Goal: Task Accomplishment & Management: Manage account settings

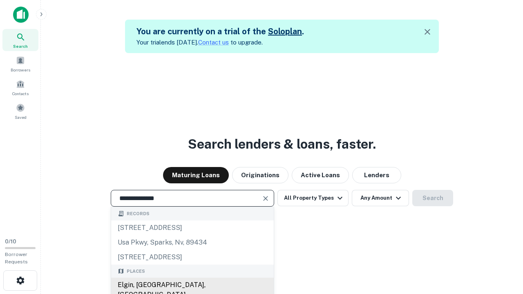
click at [192, 285] on div "Elgin, [GEOGRAPHIC_DATA], [GEOGRAPHIC_DATA]" at bounding box center [192, 290] width 163 height 25
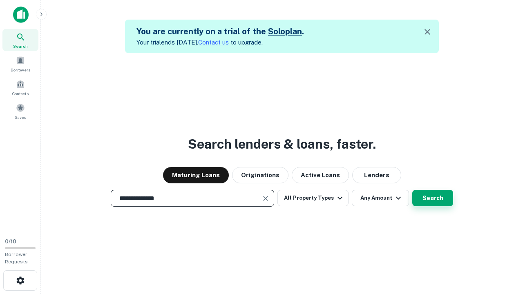
type input "**********"
click at [433, 198] on button "Search" at bounding box center [432, 198] width 41 height 16
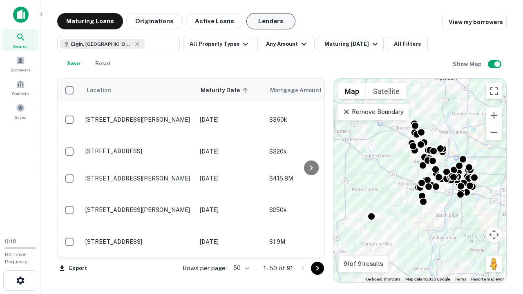
click at [271, 21] on button "Lenders" at bounding box center [270, 21] width 49 height 16
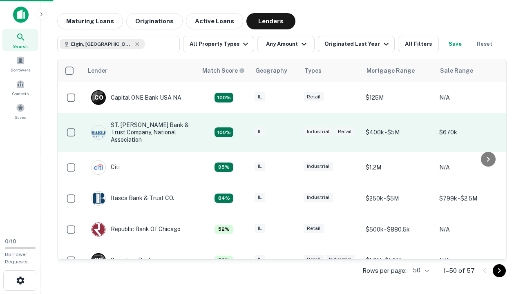
click at [290, 132] on div "IL" at bounding box center [275, 132] width 41 height 11
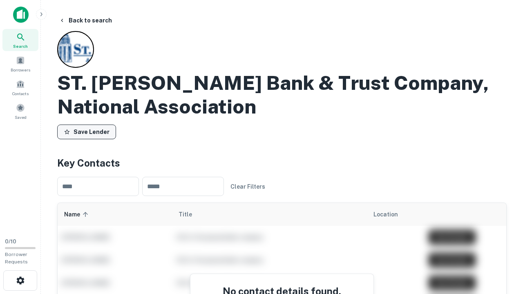
click at [87, 132] on button "Save Lender" at bounding box center [86, 132] width 59 height 15
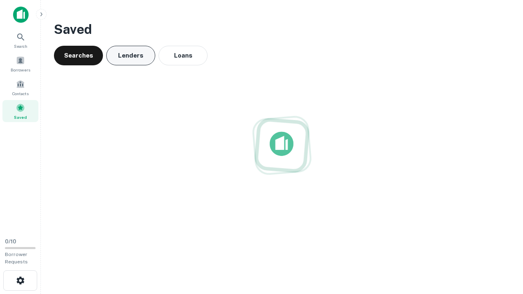
click at [131, 56] on button "Lenders" at bounding box center [130, 56] width 49 height 20
